Goal: Information Seeking & Learning: Learn about a topic

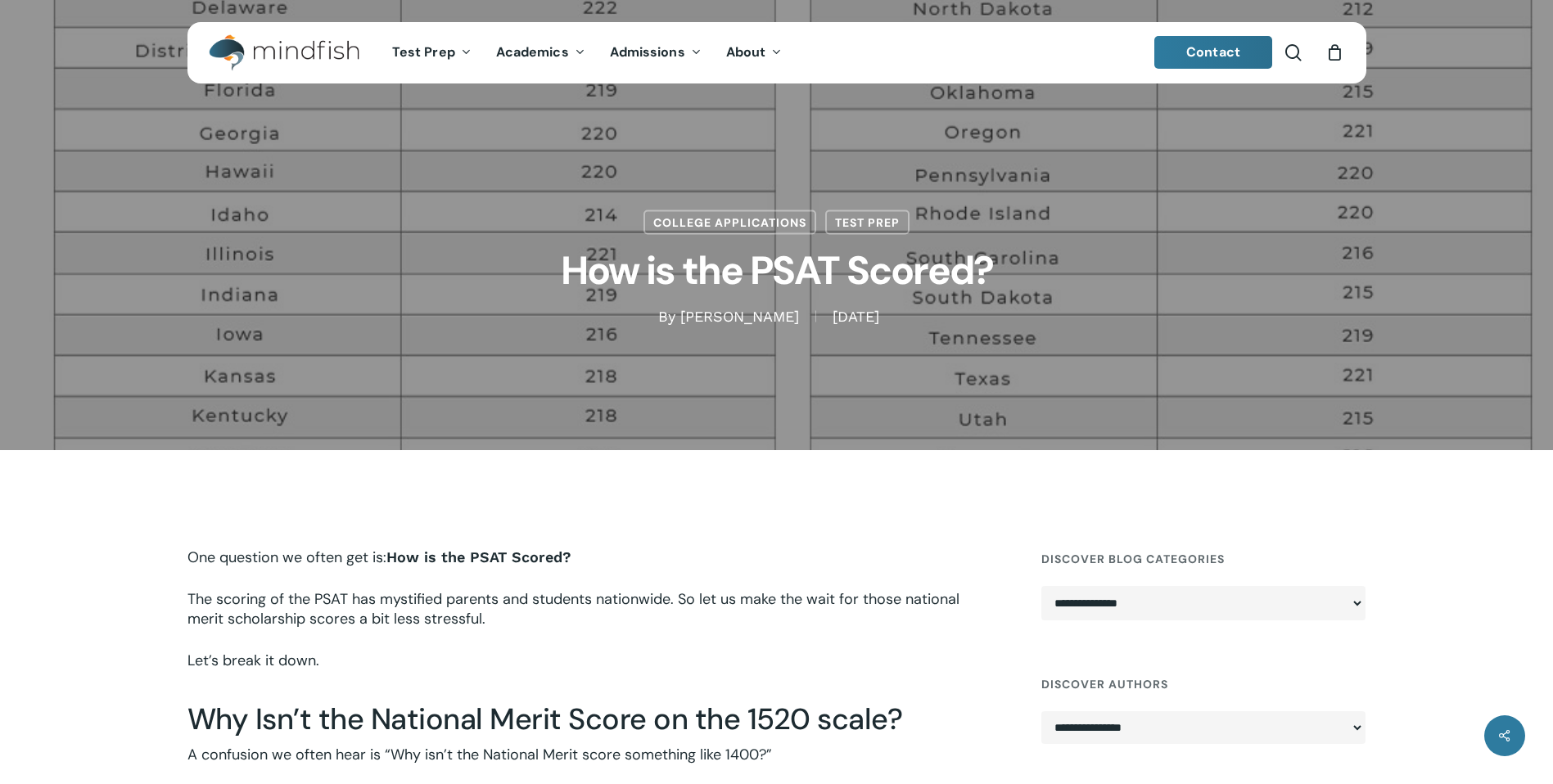
scroll to position [771, 0]
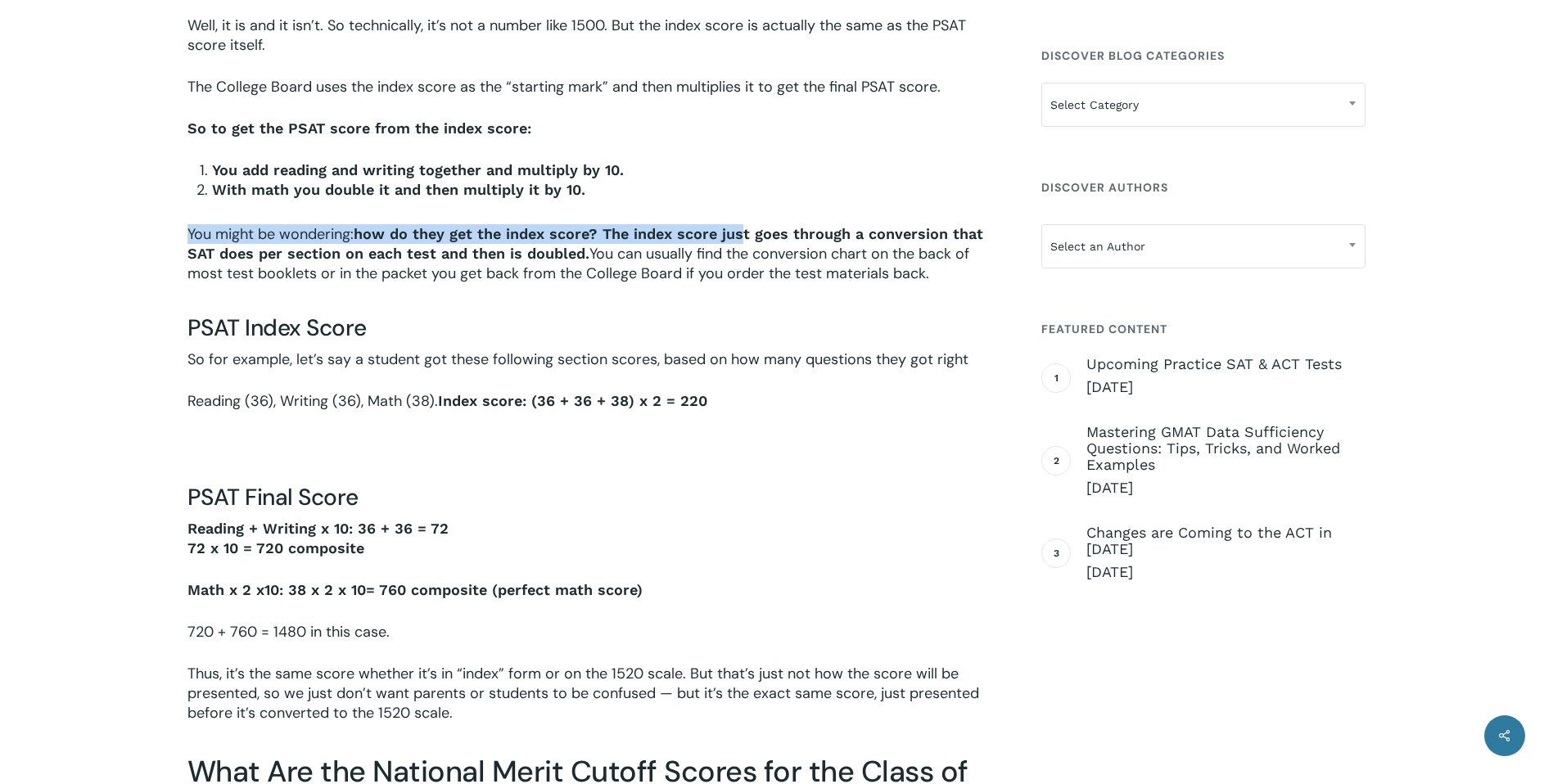
drag, startPoint x: 740, startPoint y: 205, endPoint x: 735, endPoint y: 195, distance: 11.2
click at [735, 195] on div "One question we often get is: How is the PSAT Scored? The scoring of the PSAT h…" at bounding box center [591, 666] width 808 height 1778
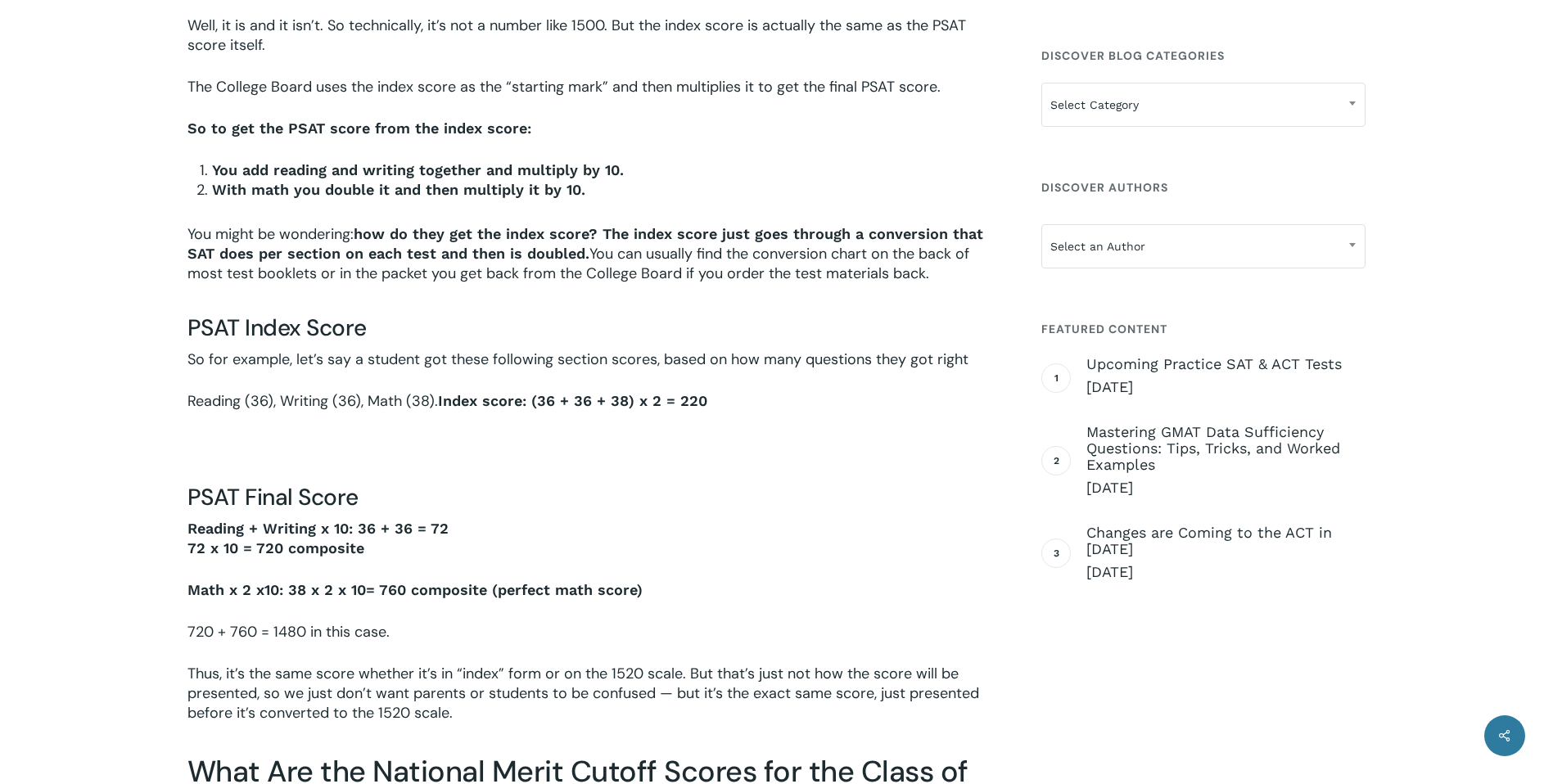
click at [692, 521] on p "Reading + Writing x 10: 36 + 36 = 72 72 x 10 = 720 composite" at bounding box center [591, 550] width 808 height 61
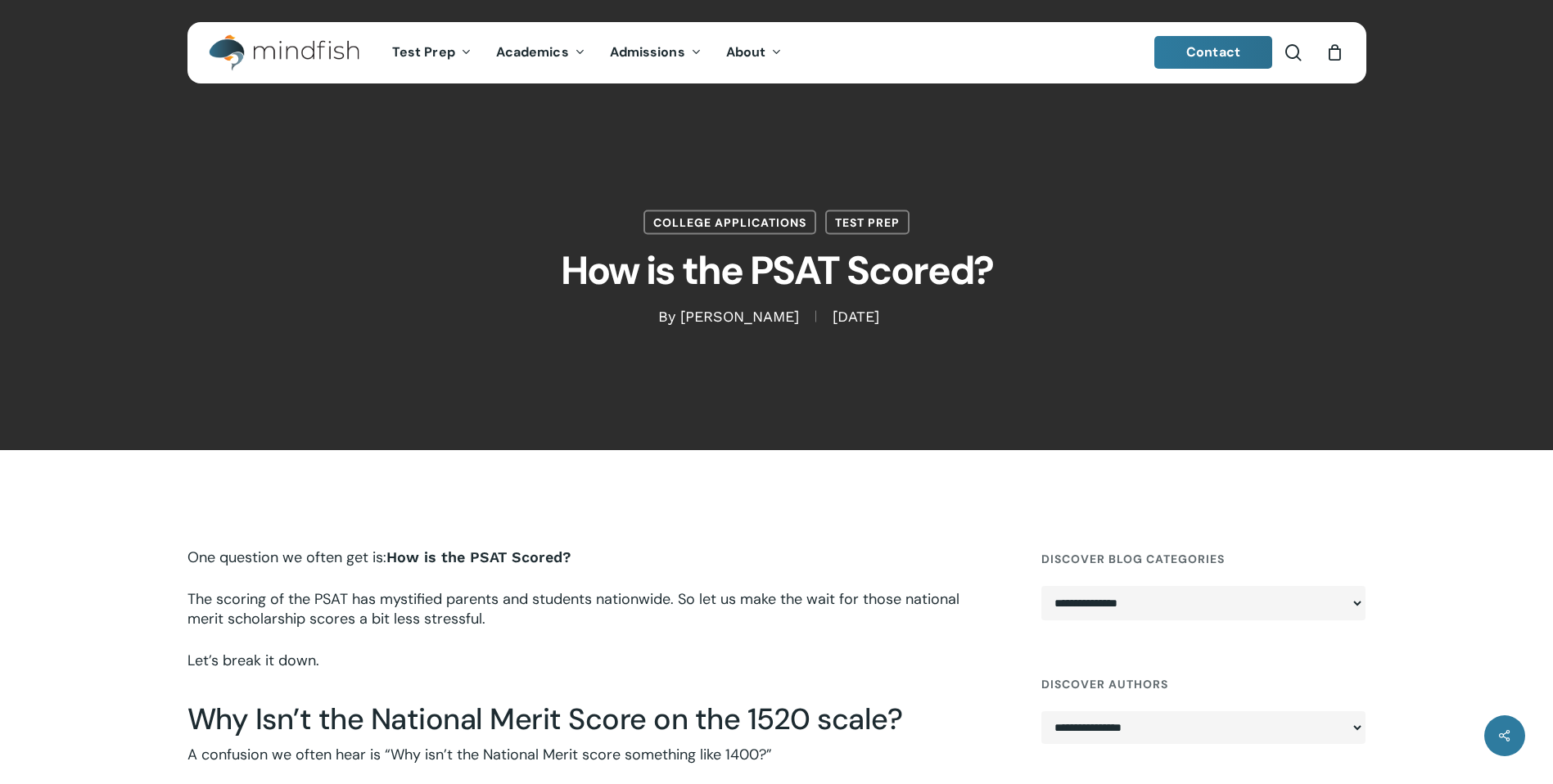
scroll to position [771, 0]
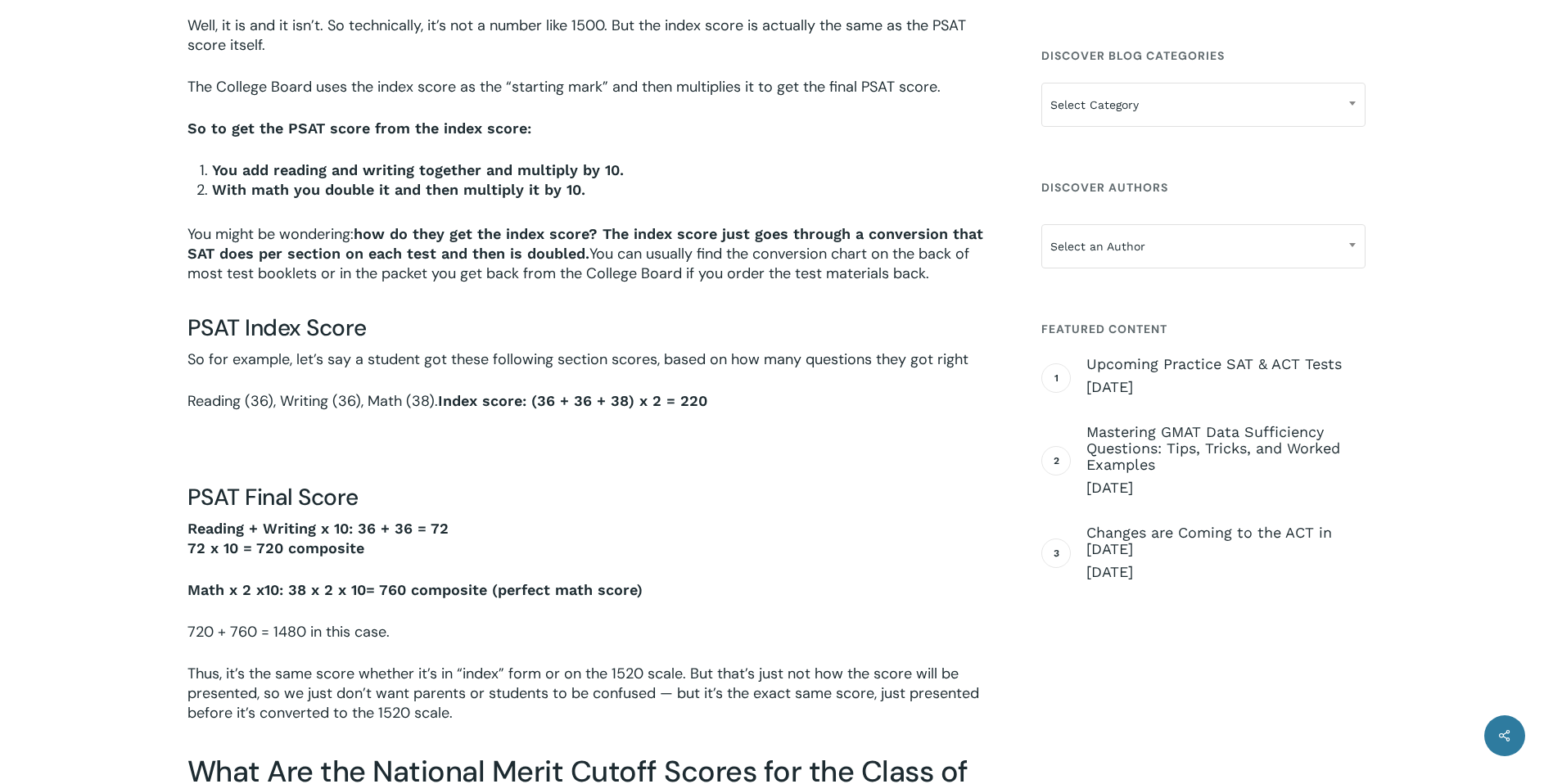
click at [857, 629] on p "720 + 760 = 1480 in this case." at bounding box center [591, 643] width 808 height 42
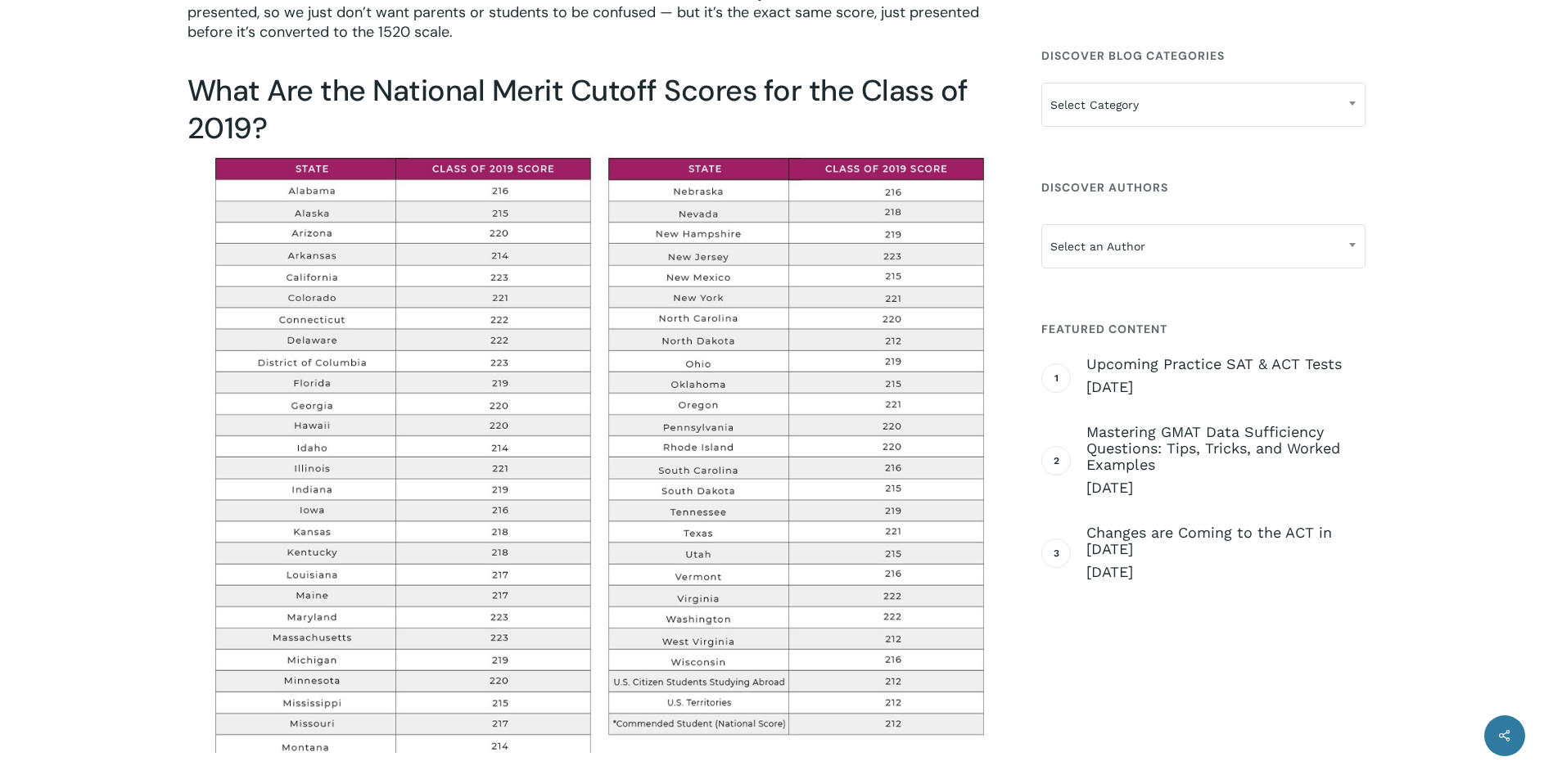
scroll to position [1459, 0]
